Goal: Task Accomplishment & Management: Manage account settings

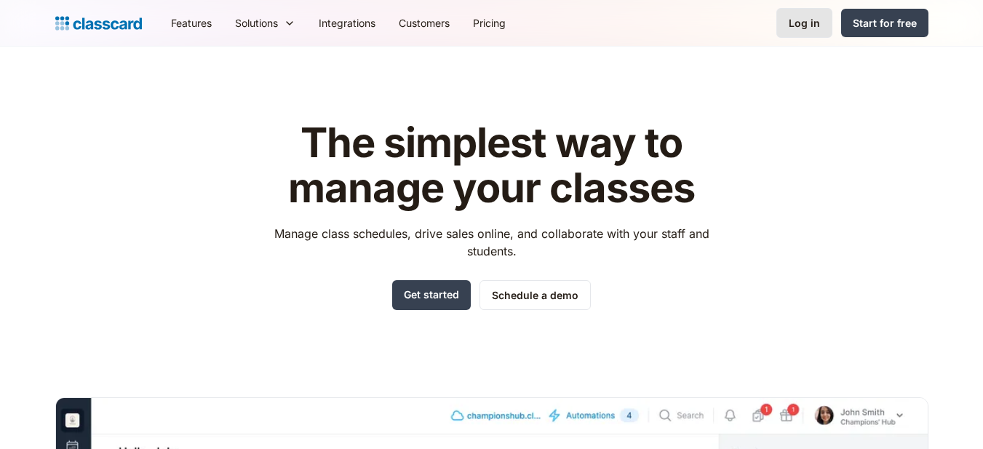
click at [801, 21] on div "Log in" at bounding box center [804, 22] width 31 height 15
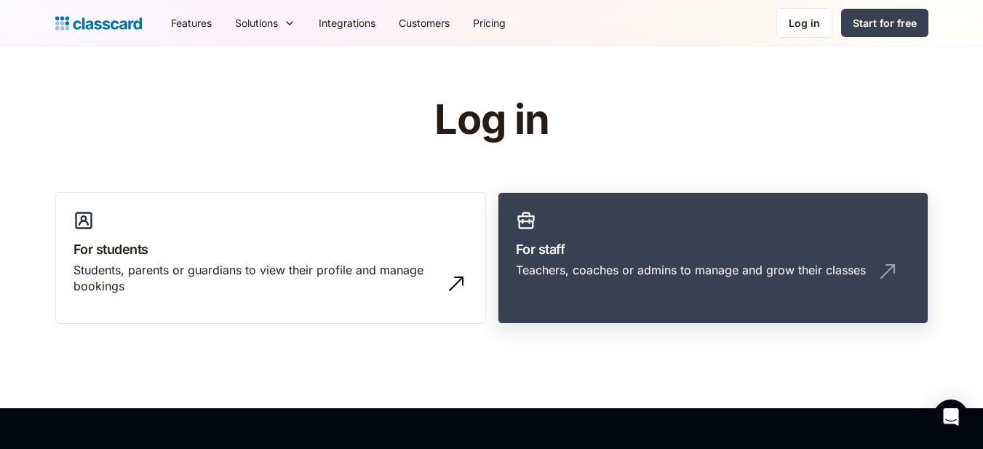
click at [818, 243] on h3 "For staff" at bounding box center [713, 249] width 395 height 20
